Goal: Use online tool/utility: Utilize a website feature to perform a specific function

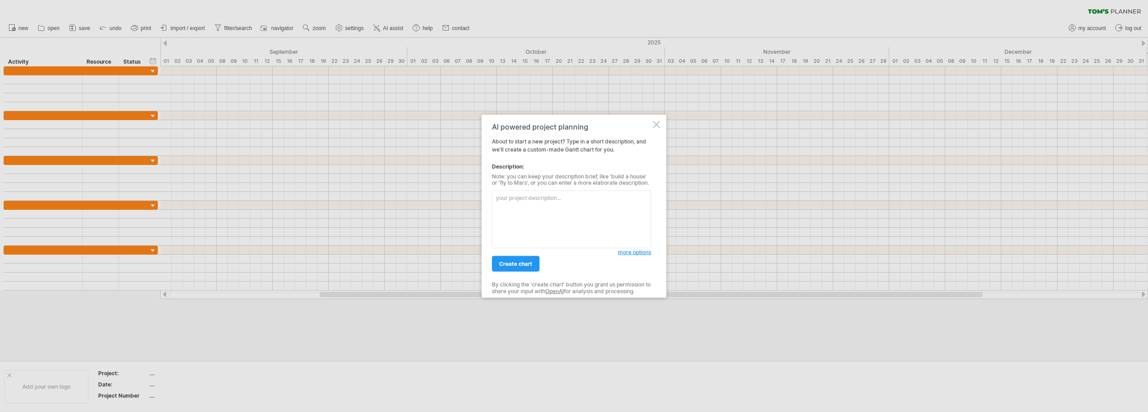
click at [656, 125] on div at bounding box center [656, 124] width 7 height 7
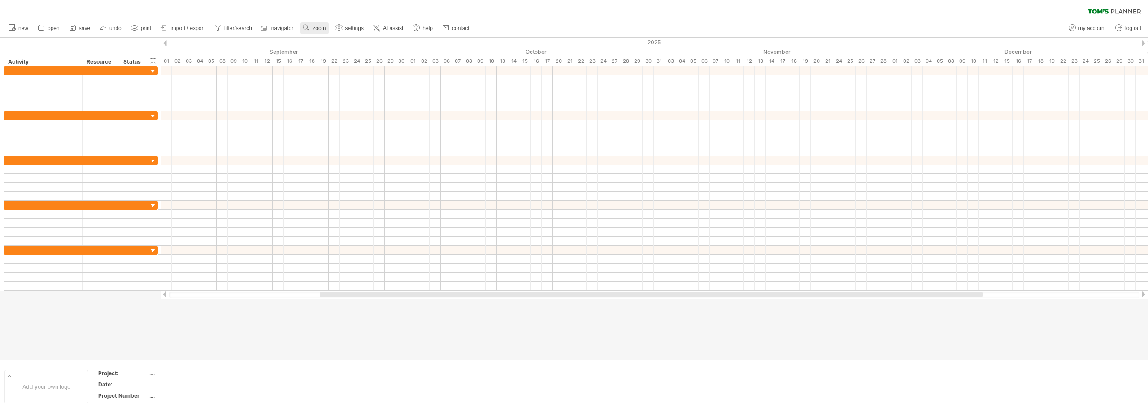
click at [324, 27] on span "zoom" at bounding box center [319, 28] width 13 height 6
click at [298, 7] on div "clear filter reapply filter" at bounding box center [574, 9] width 1148 height 19
click at [789, 13] on div "清除過濾器 重新套用濾鏡" at bounding box center [574, 9] width 1148 height 19
click at [354, 27] on font "人工[PERSON_NAME]" at bounding box center [376, 28] width 55 height 6
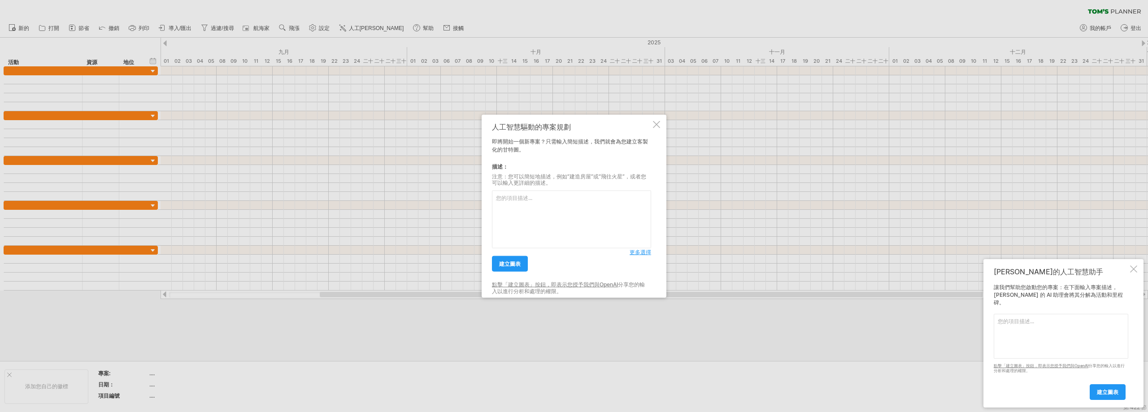
type textarea "ㄋ"
click at [508, 266] on font "建立圖表" at bounding box center [510, 264] width 22 height 7
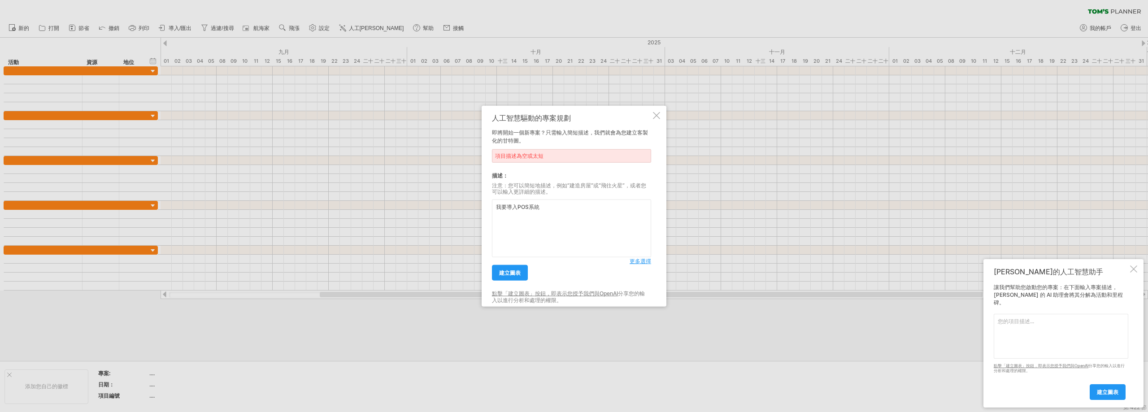
click at [564, 211] on textarea "我要導入POS系統" at bounding box center [571, 229] width 159 height 58
click at [527, 218] on textarea "我要導入POS系統" at bounding box center [571, 229] width 159 height 58
click at [568, 210] on textarea "我要導入POS系統" at bounding box center [571, 229] width 159 height 58
type textarea "我要導入POS系統 請幫我製作一個範例要分四個階段"
click at [507, 278] on link "建立圖表" at bounding box center [510, 273] width 36 height 16
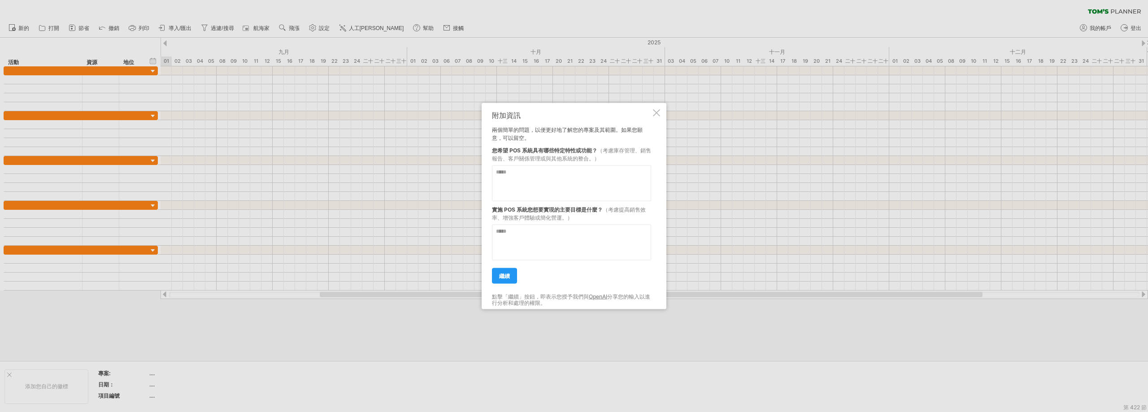
click at [568, 179] on textarea at bounding box center [571, 183] width 159 height 36
click at [654, 113] on div at bounding box center [656, 112] width 7 height 7
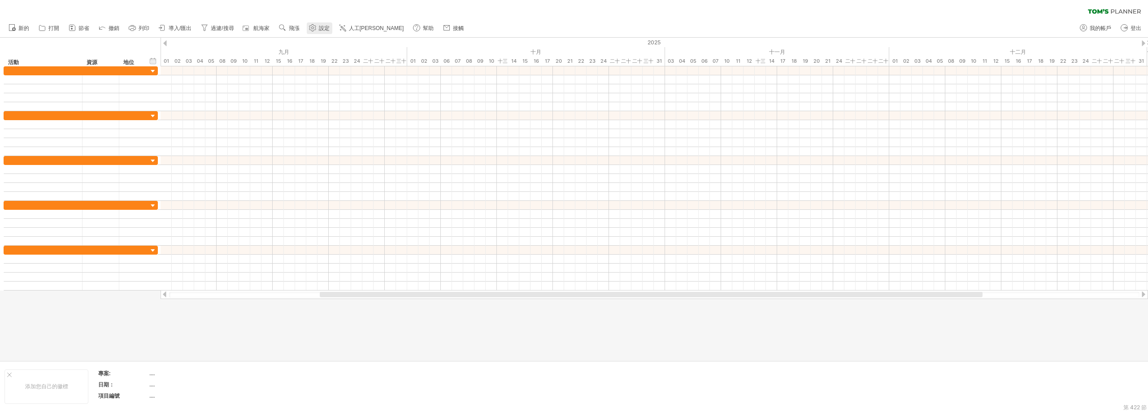
click at [322, 27] on font "設定" at bounding box center [324, 28] width 11 height 6
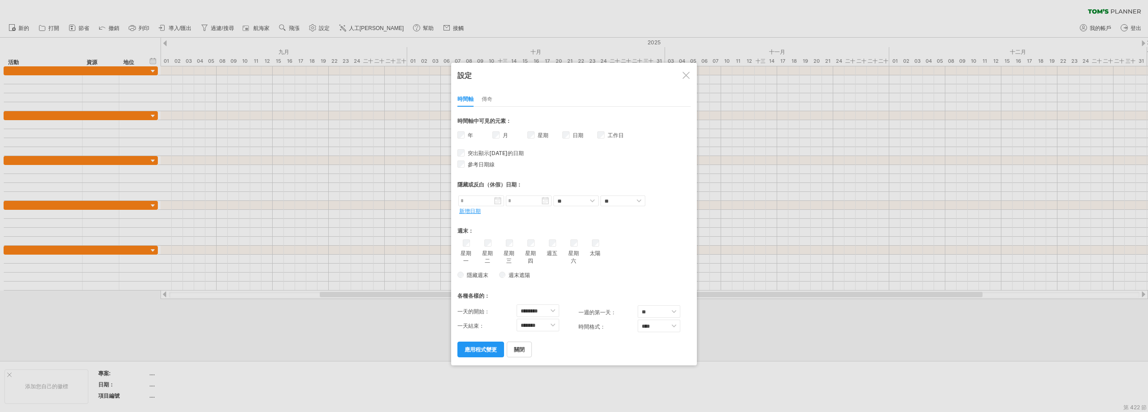
click at [488, 96] on font "傳奇" at bounding box center [487, 99] width 11 height 7
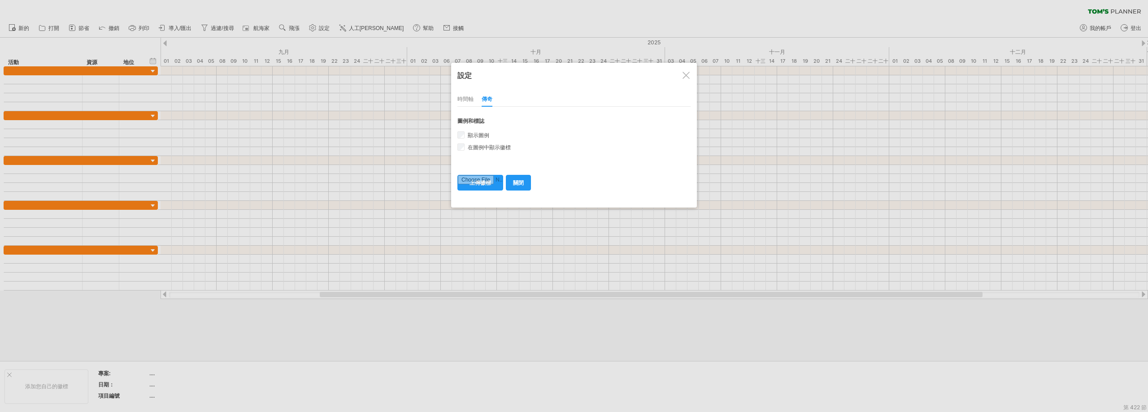
click at [687, 75] on div at bounding box center [686, 75] width 7 height 7
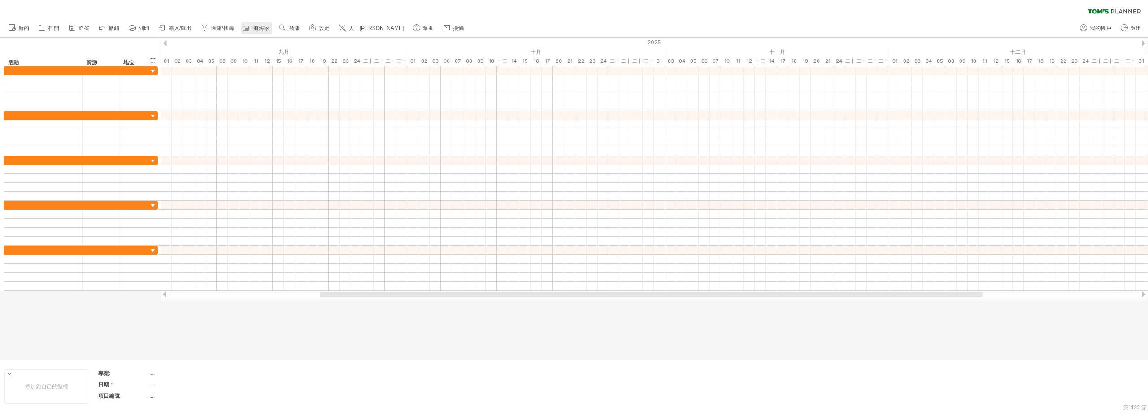
click at [262, 30] on font "航海家" at bounding box center [261, 28] width 16 height 6
click at [905, 356] on div at bounding box center [1016, 377] width 245 height 56
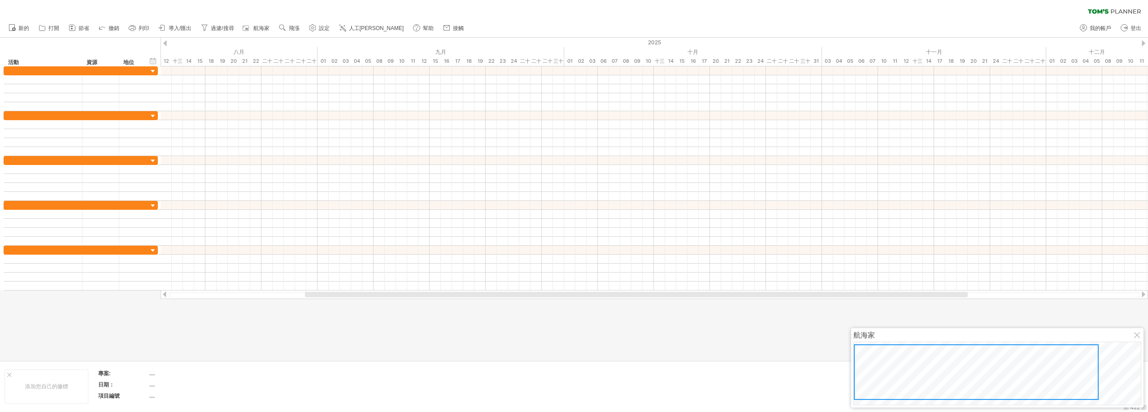
click at [964, 369] on div at bounding box center [976, 372] width 245 height 56
click at [890, 375] on div at bounding box center [976, 372] width 245 height 56
click at [999, 372] on div at bounding box center [976, 372] width 245 height 56
click at [1138, 336] on div at bounding box center [1137, 335] width 7 height 7
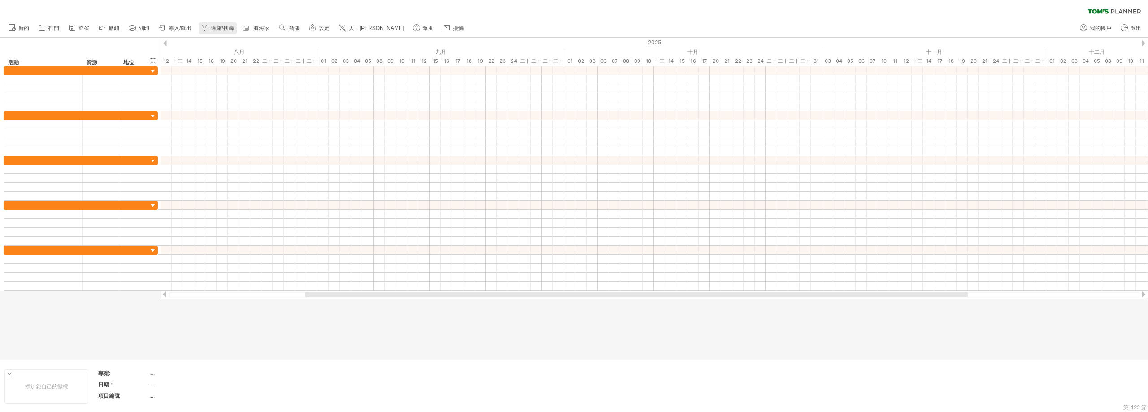
click at [223, 27] on font "過濾/搜尋" at bounding box center [222, 28] width 23 height 6
type input "**********"
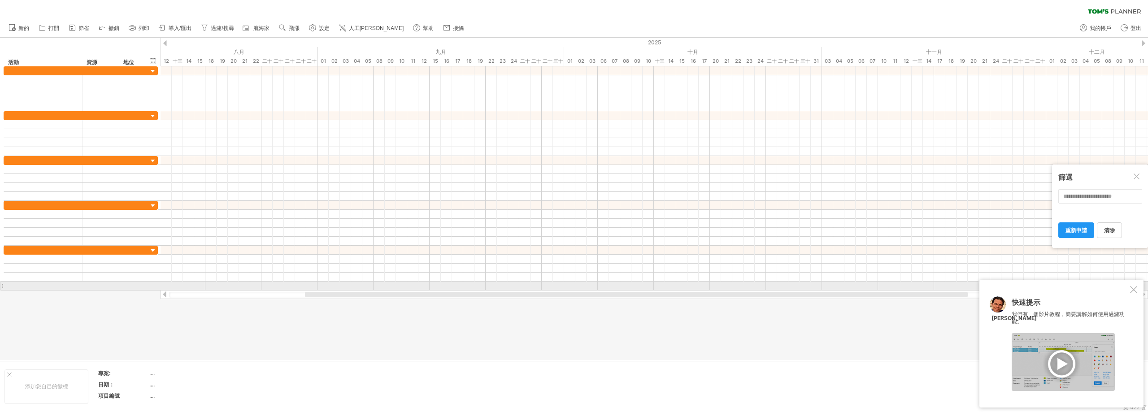
click at [1136, 291] on div at bounding box center [1133, 289] width 7 height 7
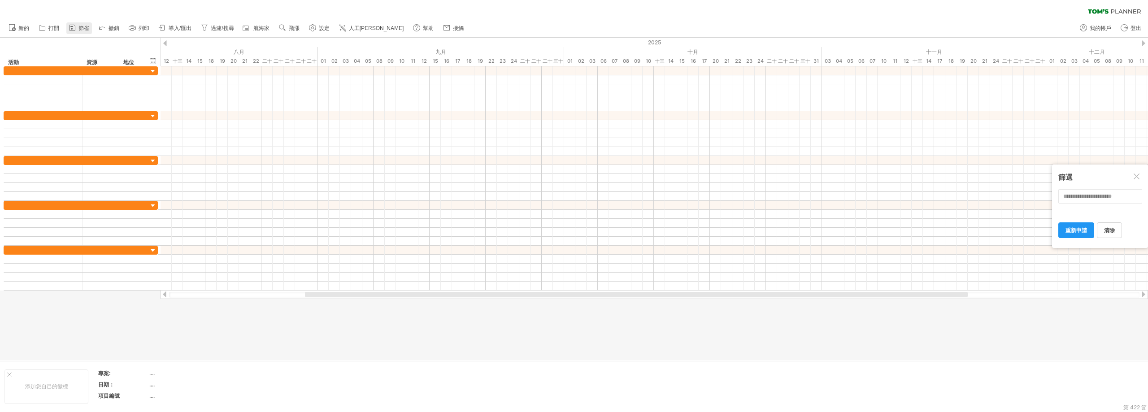
click at [78, 29] on link "節省" at bounding box center [79, 28] width 26 height 12
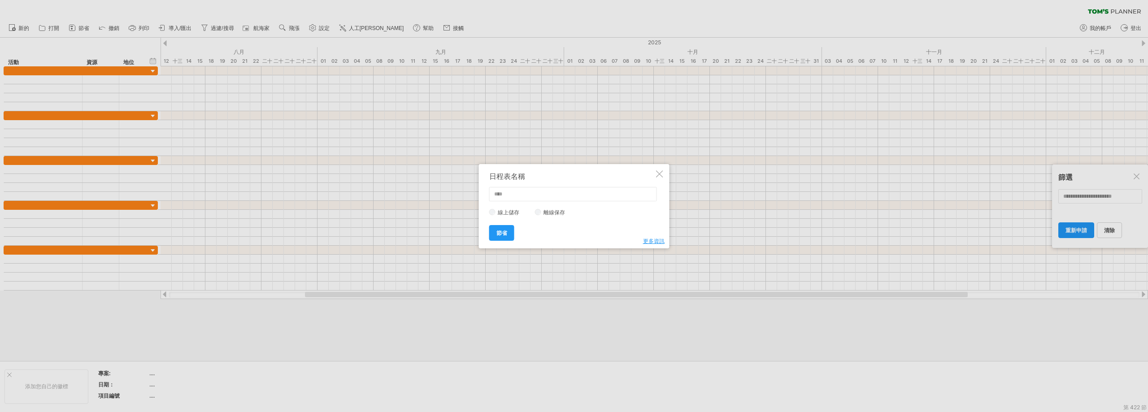
click at [662, 173] on div at bounding box center [659, 173] width 7 height 7
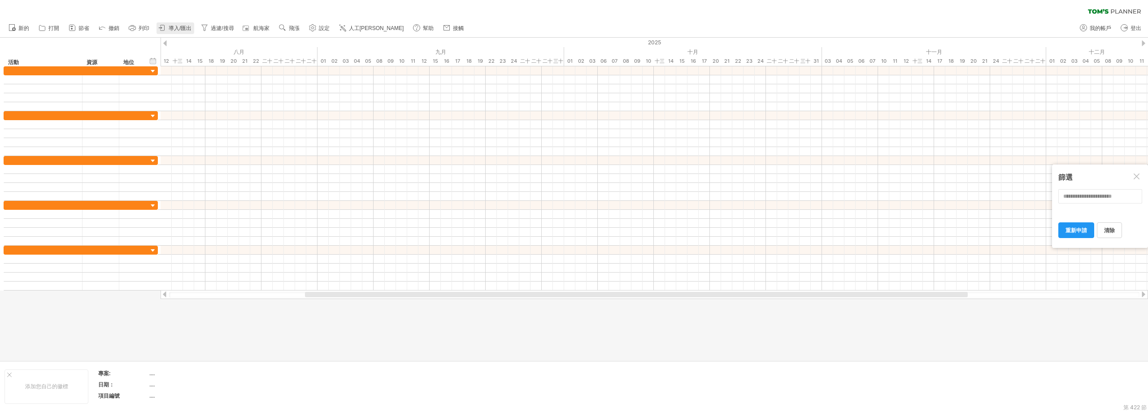
click at [179, 26] on font "導入/匯出" at bounding box center [180, 28] width 23 height 6
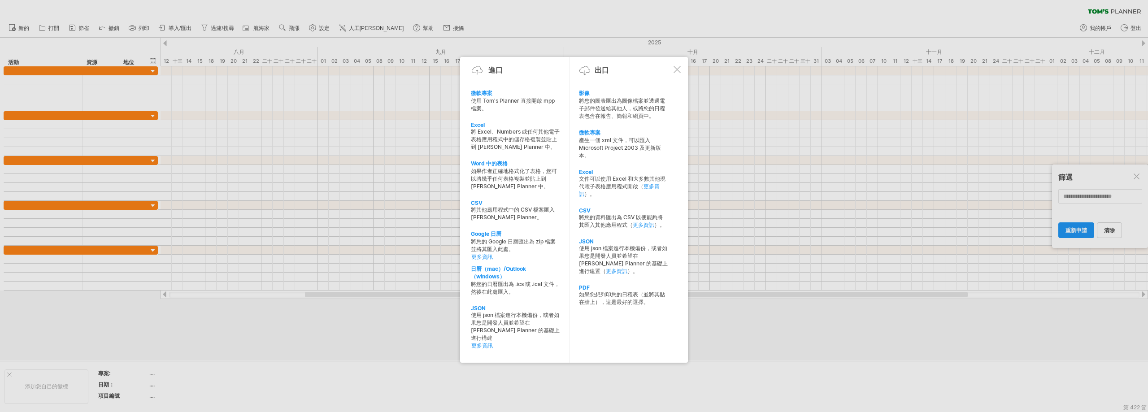
click at [676, 68] on div at bounding box center [677, 69] width 7 height 7
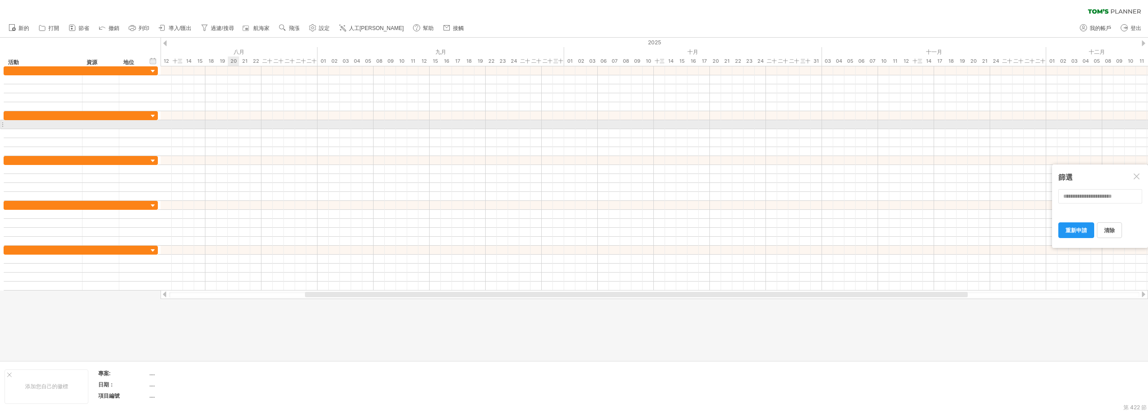
click at [229, 122] on div at bounding box center [654, 124] width 987 height 9
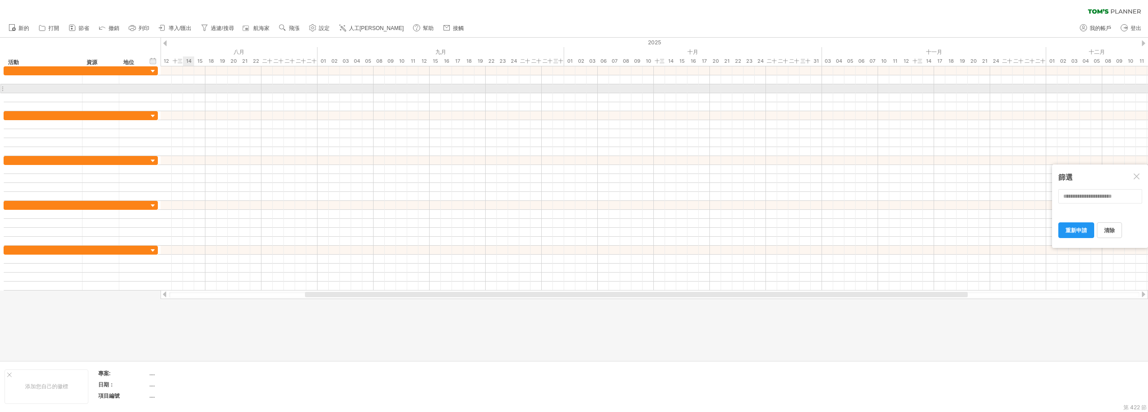
click at [191, 89] on div at bounding box center [654, 88] width 987 height 9
drag, startPoint x: 164, startPoint y: 87, endPoint x: 282, endPoint y: 95, distance: 117.7
click at [281, 95] on div at bounding box center [654, 88] width 987 height 45
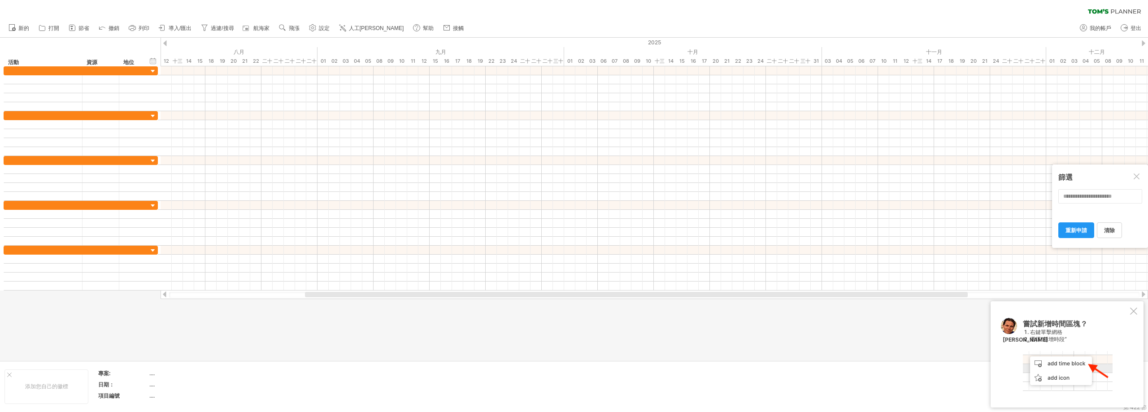
click at [1137, 310] on div at bounding box center [1133, 311] width 7 height 7
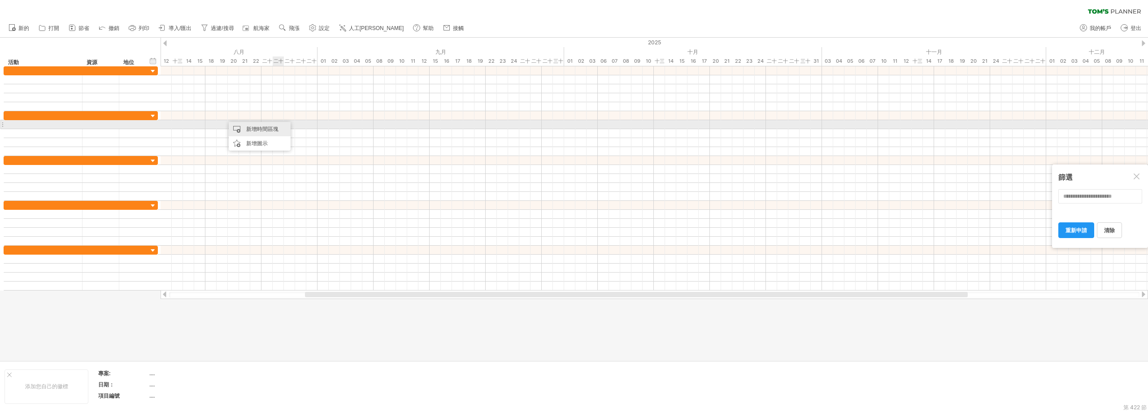
click at [254, 128] on font "新增時間區塊" at bounding box center [262, 129] width 32 height 7
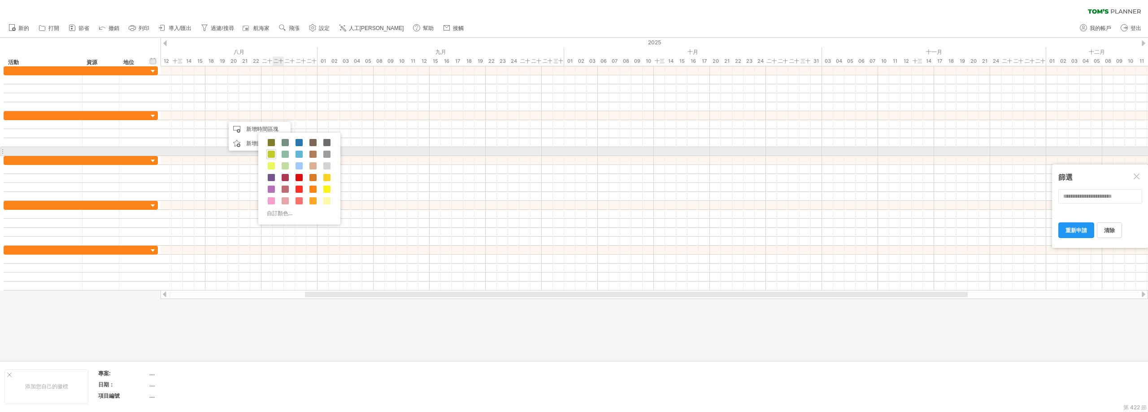
click at [272, 152] on span at bounding box center [271, 154] width 7 height 7
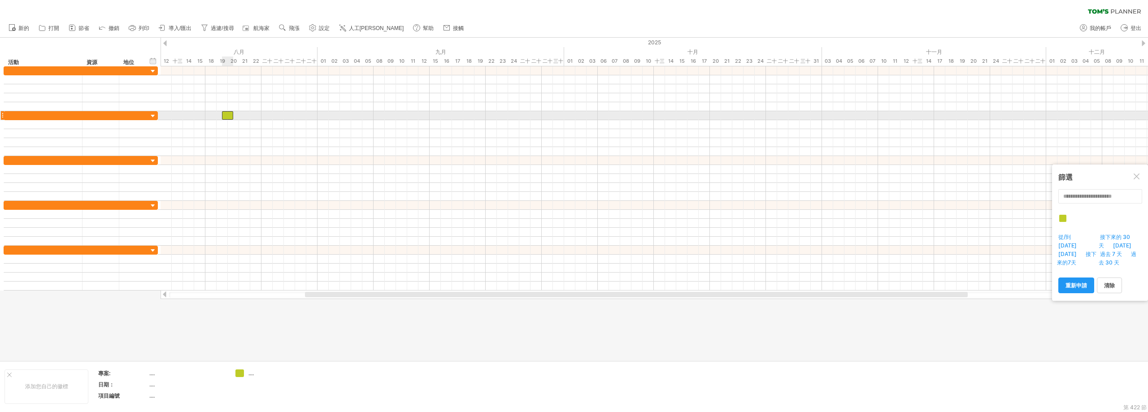
click at [230, 112] on div at bounding box center [227, 115] width 11 height 9
drag, startPoint x: 233, startPoint y: 116, endPoint x: 352, endPoint y: 113, distance: 119.3
click at [352, 113] on span at bounding box center [351, 115] width 4 height 9
click at [325, 117] on div at bounding box center [286, 115] width 129 height 9
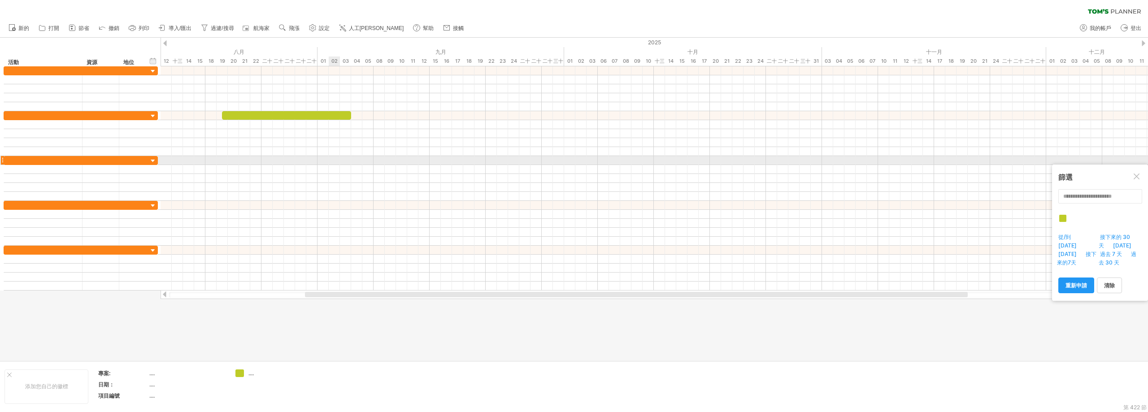
click at [339, 161] on div at bounding box center [654, 160] width 987 height 9
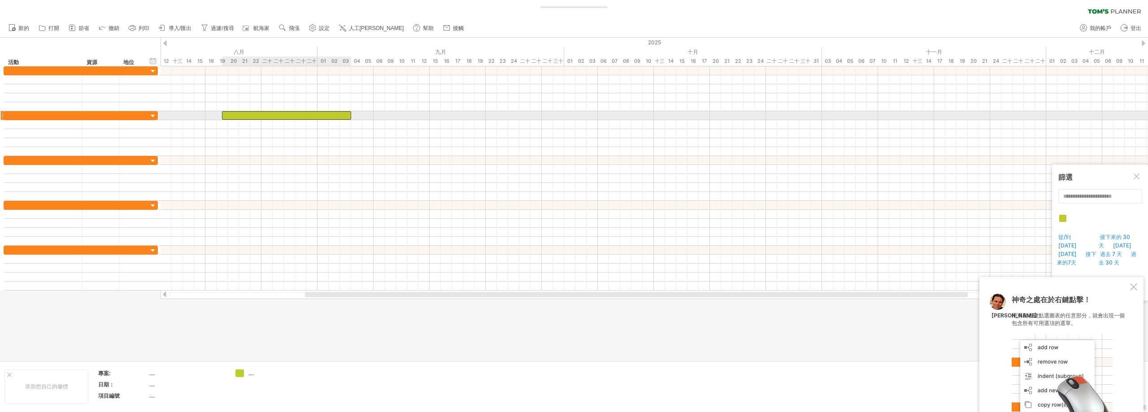
click at [280, 115] on div at bounding box center [286, 115] width 129 height 9
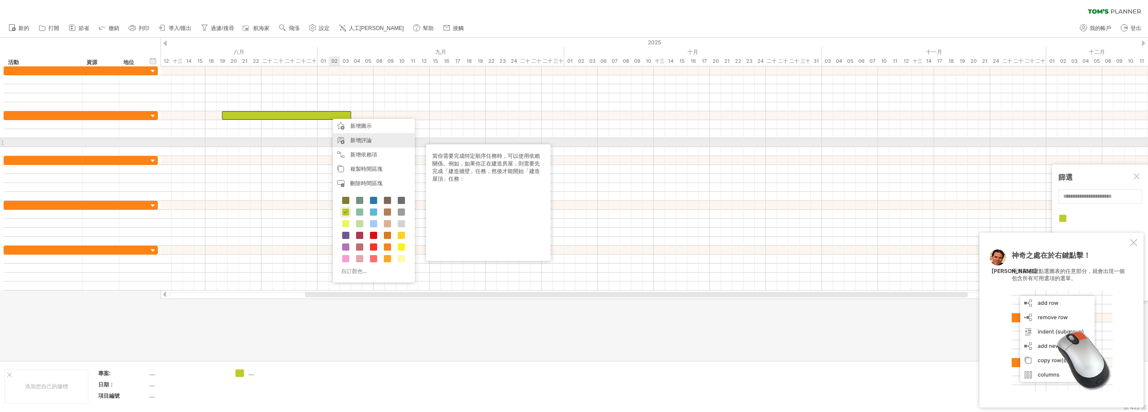
click at [366, 141] on font "新增評論" at bounding box center [361, 140] width 22 height 7
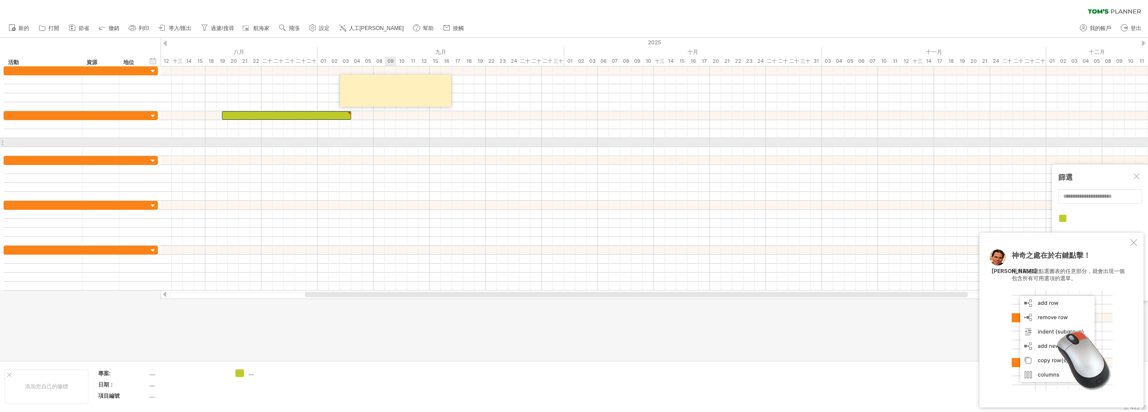
click at [386, 140] on div at bounding box center [654, 142] width 987 height 9
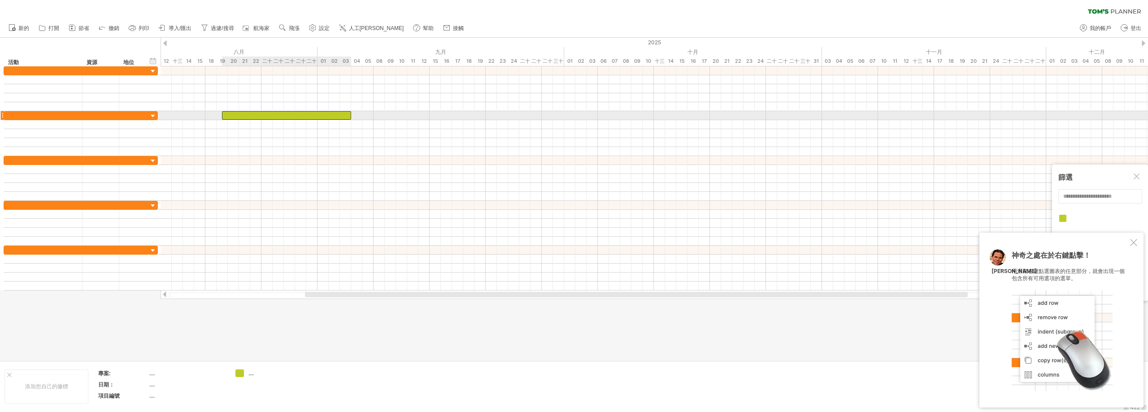
click at [315, 116] on div at bounding box center [286, 115] width 129 height 9
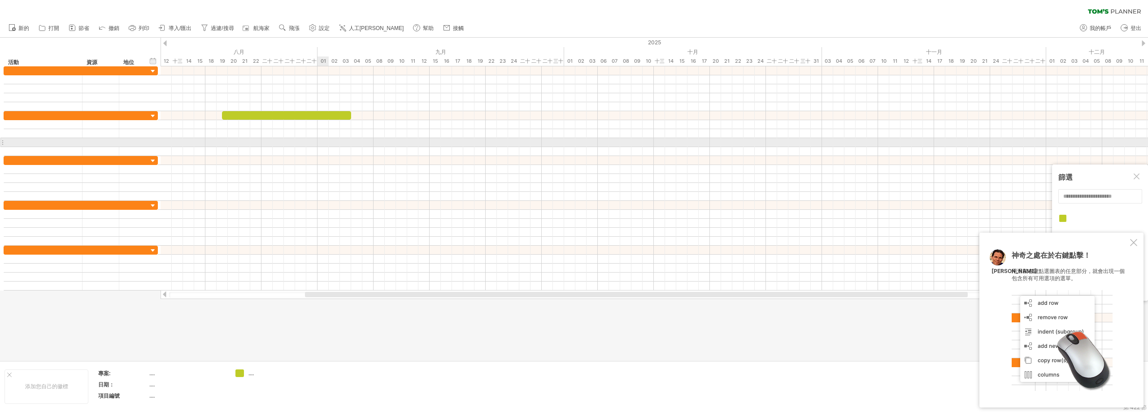
click at [317, 147] on div at bounding box center [654, 142] width 987 height 9
click at [77, 29] on link "節省" at bounding box center [79, 28] width 26 height 12
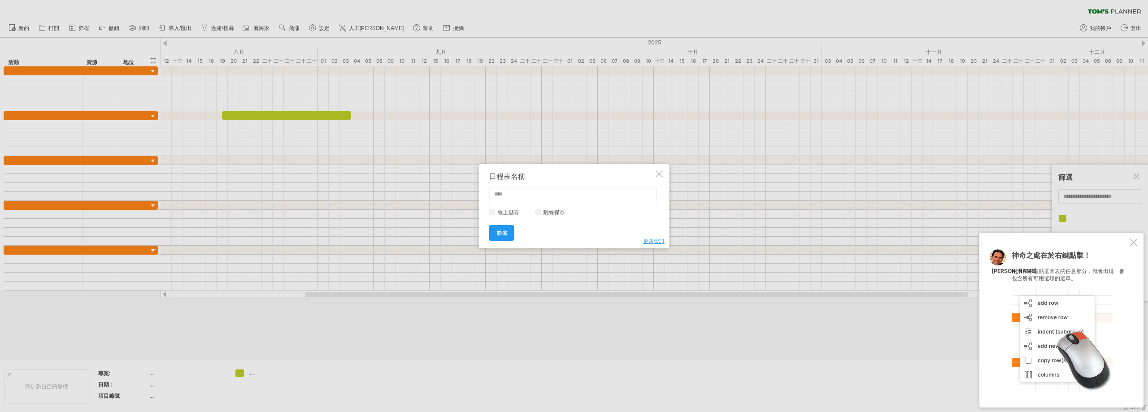
click at [661, 175] on div at bounding box center [659, 173] width 7 height 7
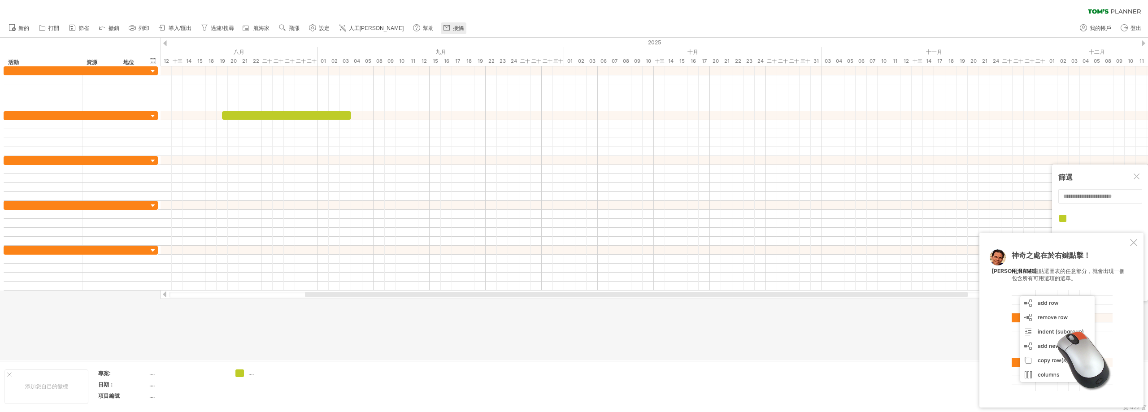
click at [453, 26] on font "接觸" at bounding box center [458, 28] width 11 height 6
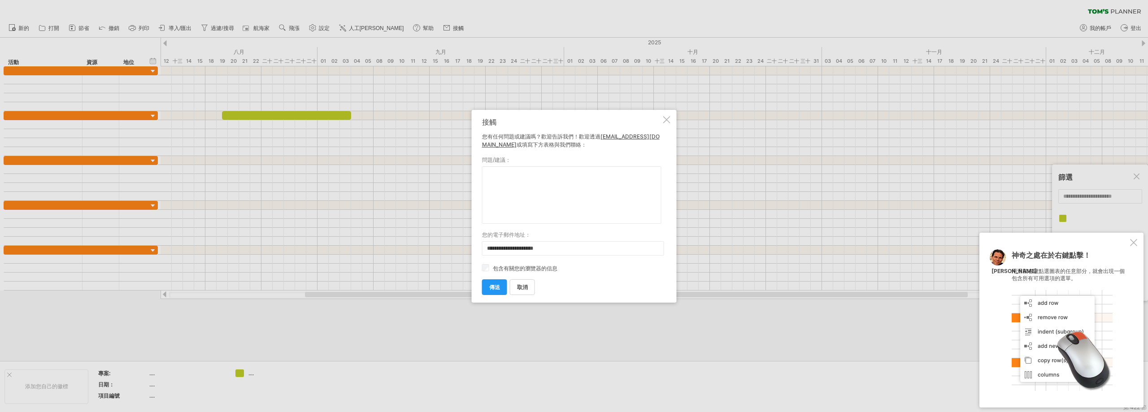
click at [667, 121] on div at bounding box center [666, 119] width 7 height 7
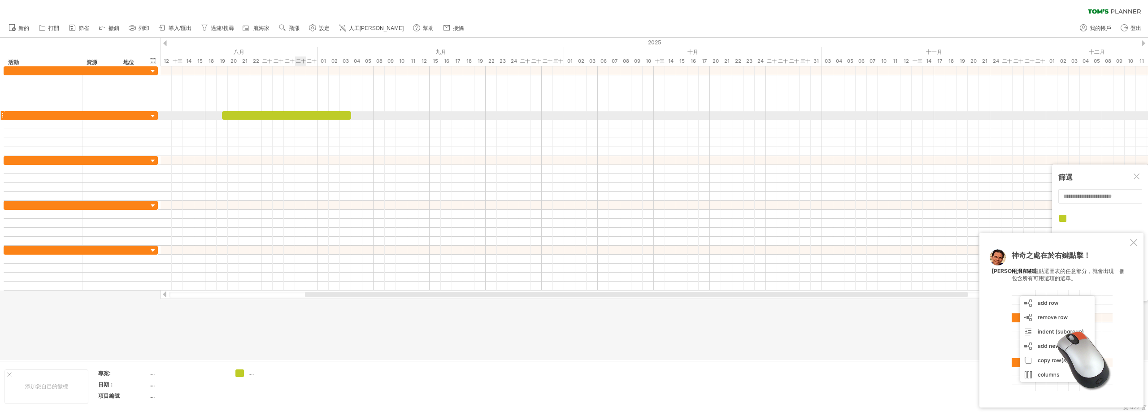
click at [306, 117] on div at bounding box center [286, 115] width 129 height 9
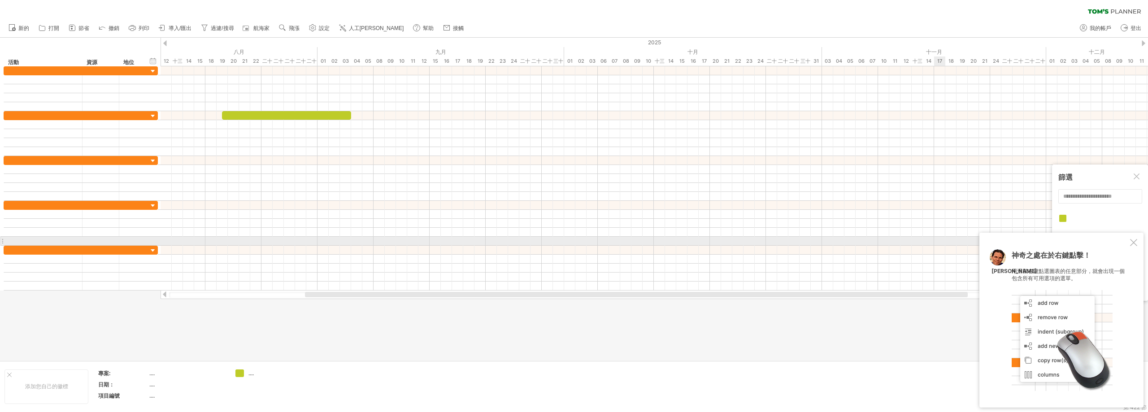
click at [1134, 243] on div at bounding box center [1133, 242] width 7 height 7
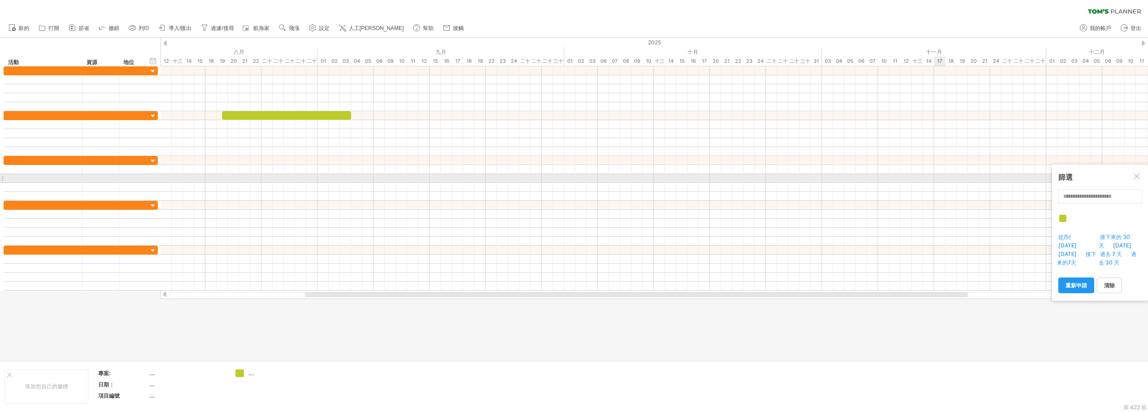
click at [1138, 177] on div at bounding box center [1137, 177] width 7 height 7
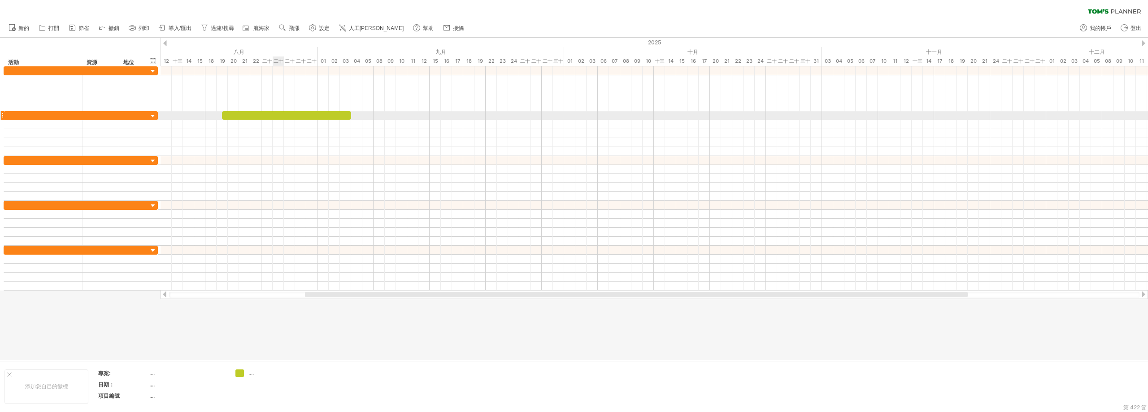
click at [278, 113] on div at bounding box center [286, 115] width 129 height 9
click at [156, 117] on div at bounding box center [153, 116] width 9 height 9
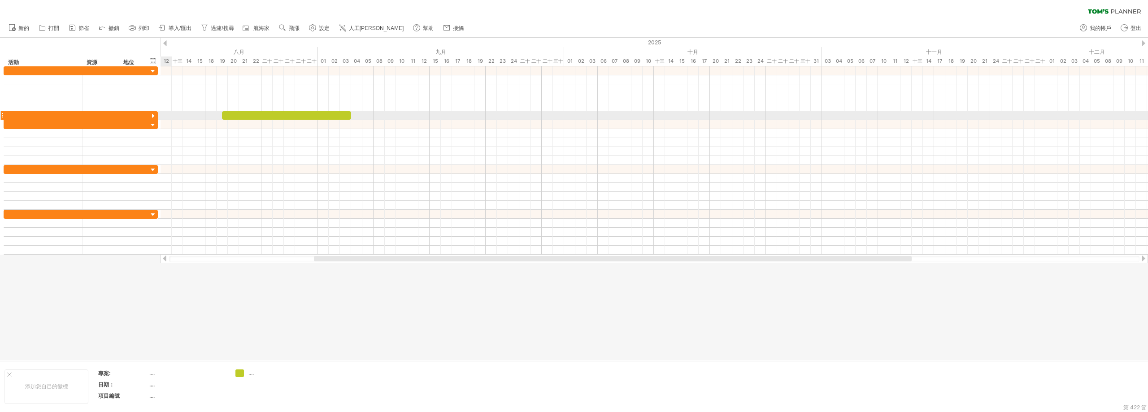
click at [156, 117] on div at bounding box center [153, 116] width 9 height 9
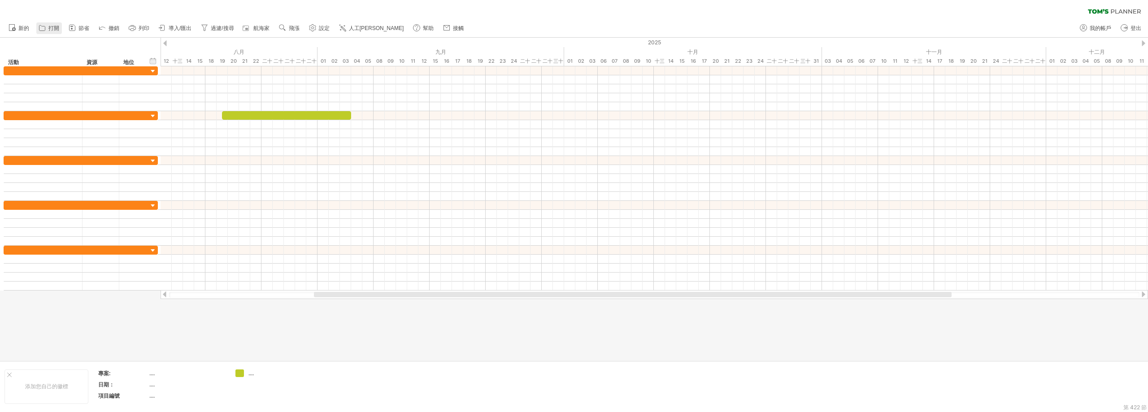
click at [47, 27] on link "打開" at bounding box center [49, 28] width 26 height 12
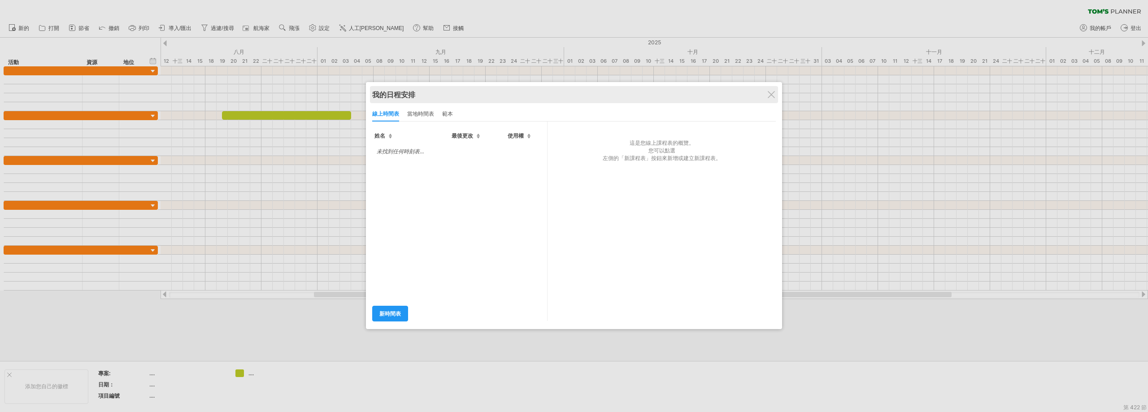
click at [772, 91] on div "我的日程安排" at bounding box center [574, 95] width 404 height 10
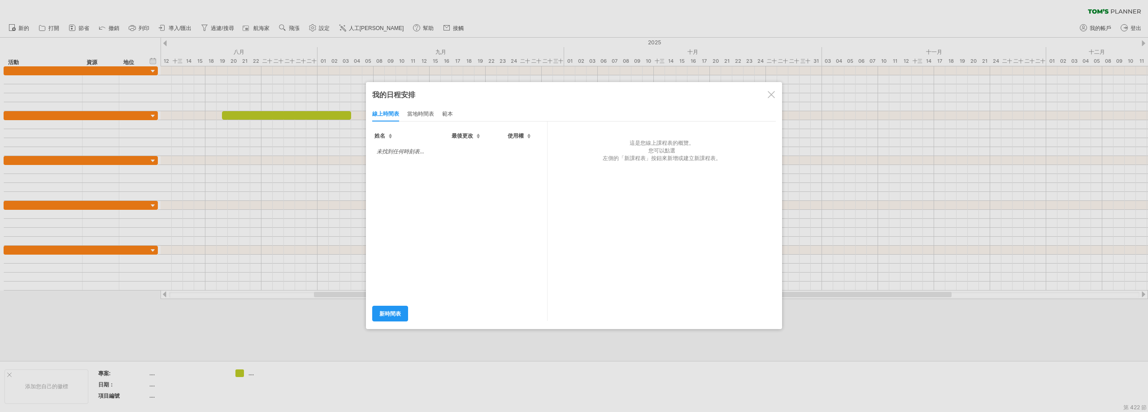
click at [773, 94] on div at bounding box center [771, 94] width 7 height 7
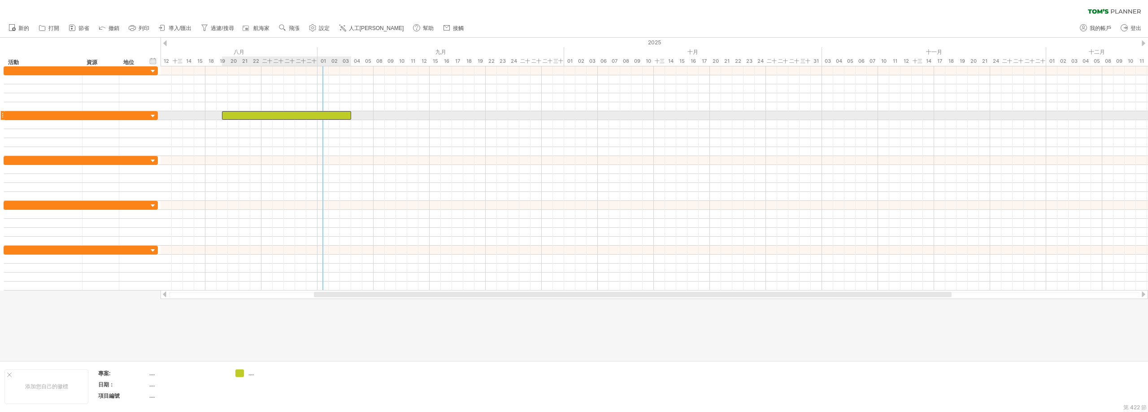
click at [318, 117] on div at bounding box center [286, 115] width 129 height 9
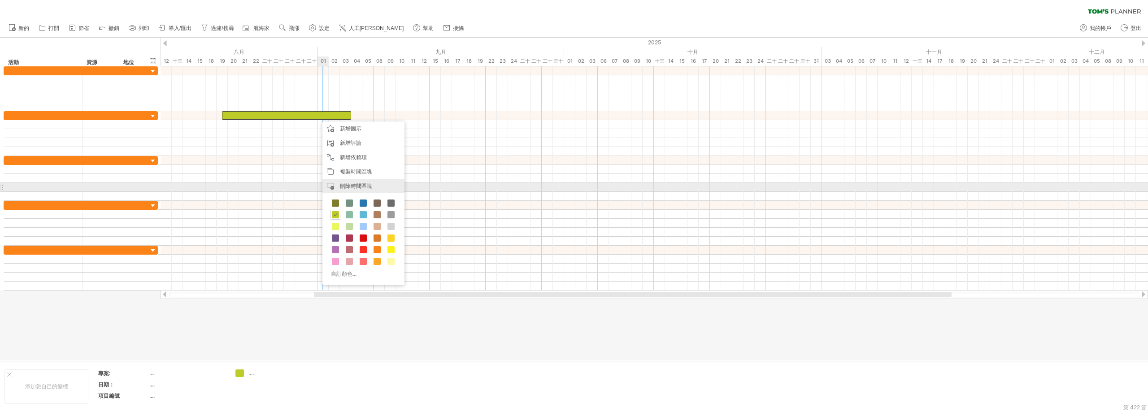
click at [387, 191] on div "刪除時間區塊 刪除選定的項目" at bounding box center [363, 186] width 82 height 14
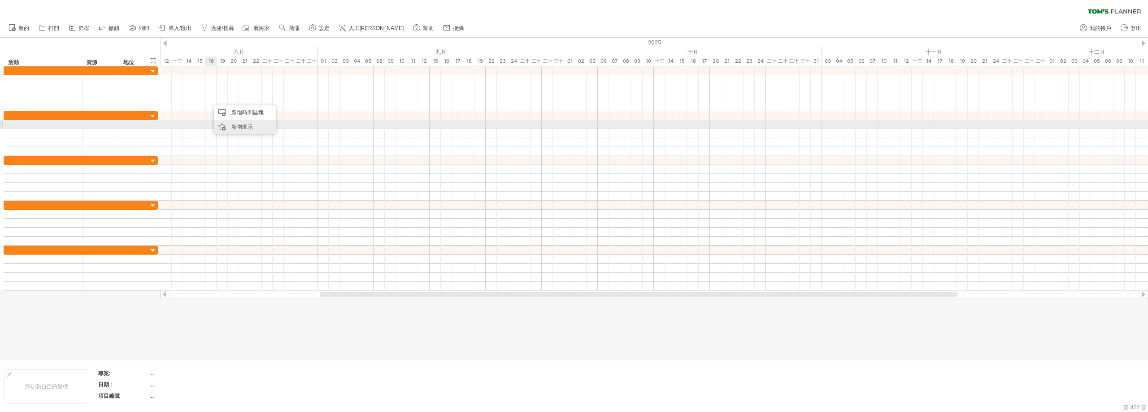
click at [235, 126] on font "新增圖示" at bounding box center [242, 126] width 22 height 7
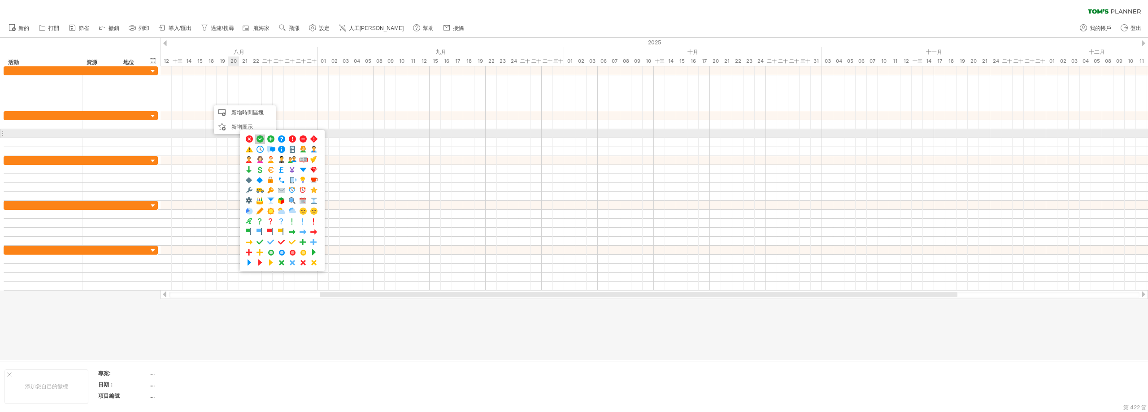
click at [262, 136] on span at bounding box center [260, 139] width 9 height 9
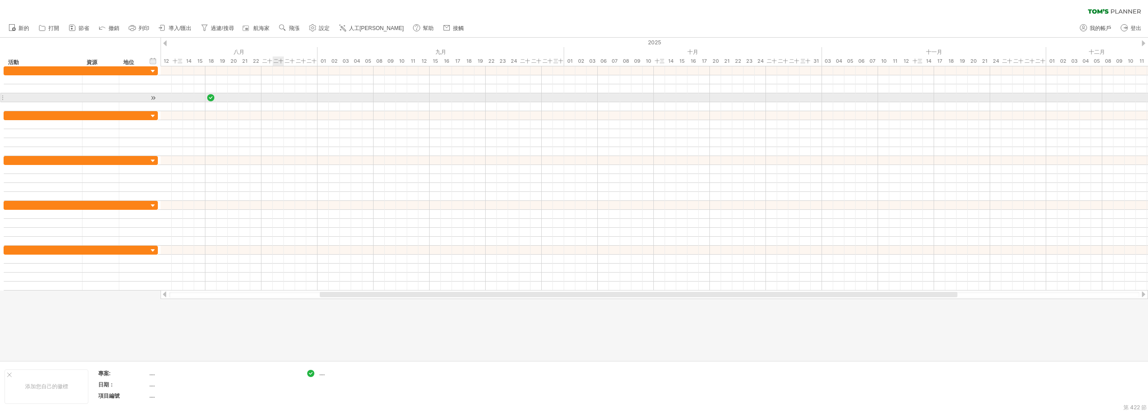
click at [273, 96] on div at bounding box center [654, 97] width 987 height 9
click at [209, 98] on div at bounding box center [211, 97] width 10 height 9
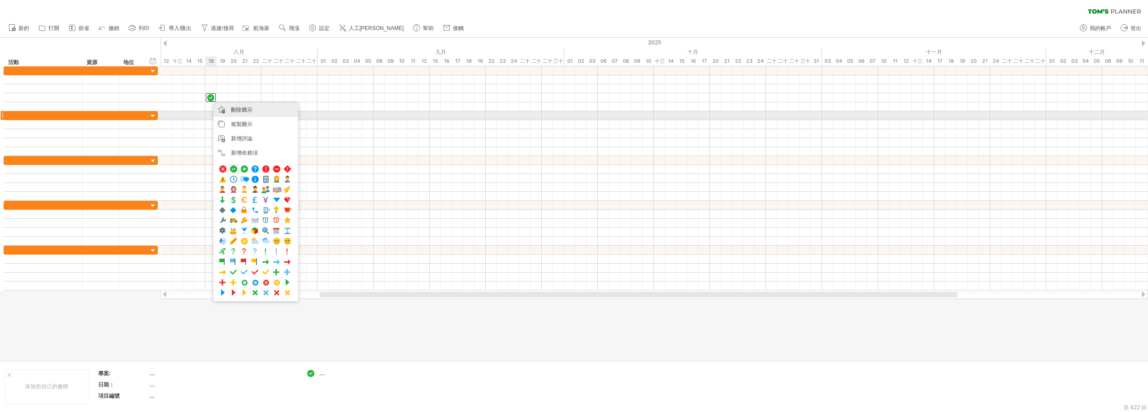
click at [240, 112] on font "刪除圖示" at bounding box center [242, 109] width 22 height 7
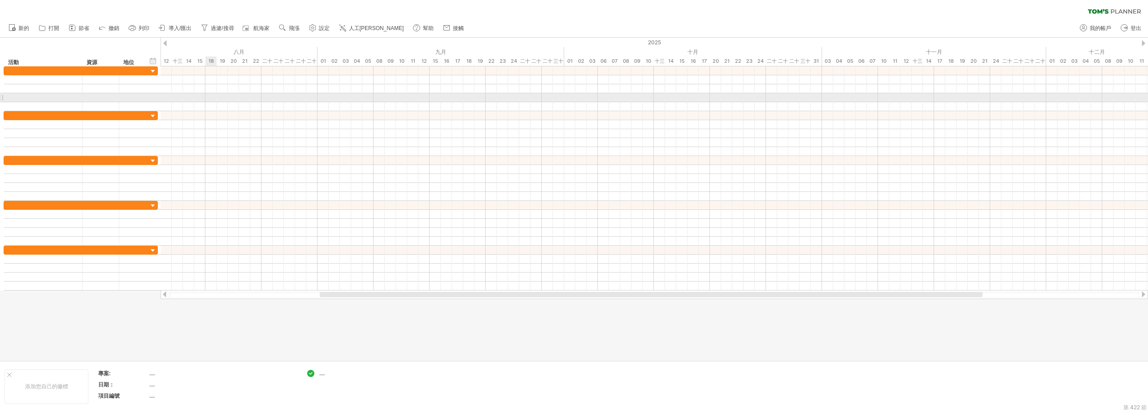
click at [210, 102] on div at bounding box center [654, 97] width 987 height 9
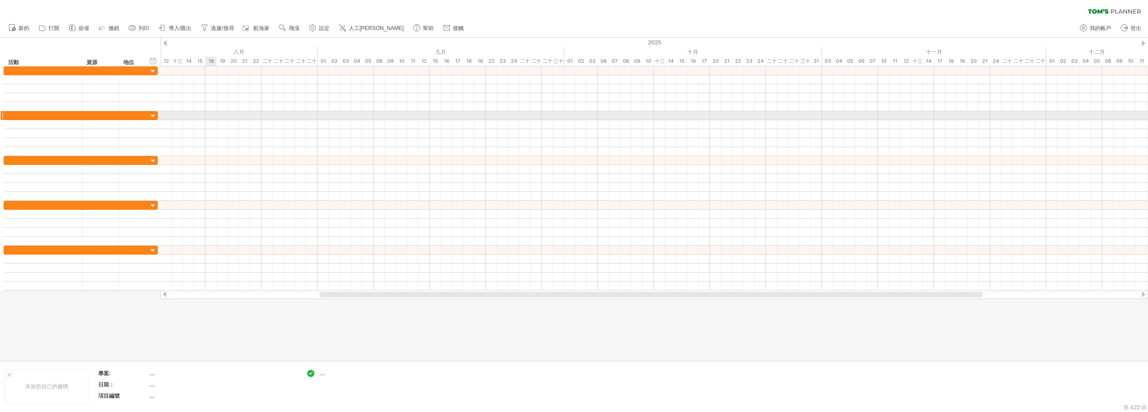
click at [215, 118] on div at bounding box center [654, 115] width 987 height 9
